Goal: Task Accomplishment & Management: Use online tool/utility

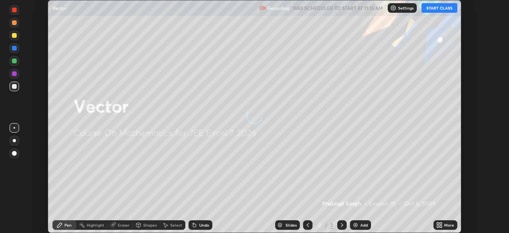
scroll to position [233, 509]
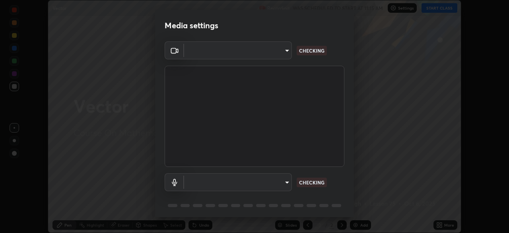
type input "aa36e69ab0c88cc8f992b177efc0368f24d8e8c052c335078adb188e95c7aa57"
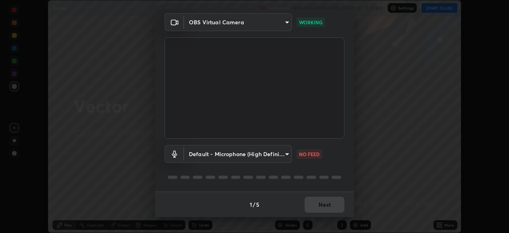
click at [284, 155] on body "Erase all Vector Recording WAS SCHEDULED TO START AT 11:15 AM Settings START CL…" at bounding box center [254, 116] width 509 height 233
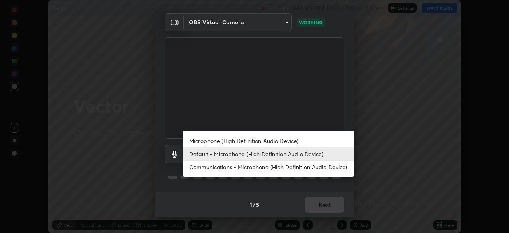
click at [286, 143] on li "Microphone (High Definition Audio Device)" at bounding box center [268, 140] width 171 height 13
type input "2b24ba9d2ca74351948b0617c99dc8409d11c9a3fd25ca6b2dc72b4d2d44406f"
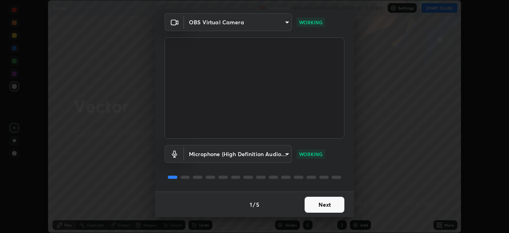
click at [326, 205] on button "Next" at bounding box center [325, 205] width 40 height 16
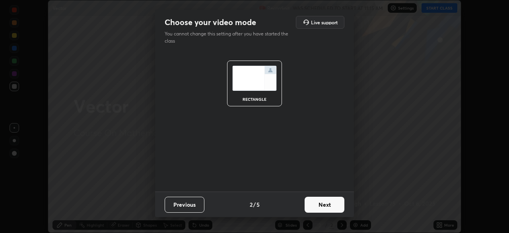
scroll to position [0, 0]
click at [330, 208] on button "Next" at bounding box center [325, 205] width 40 height 16
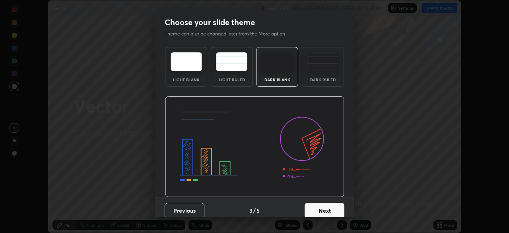
click at [339, 209] on button "Next" at bounding box center [325, 211] width 40 height 16
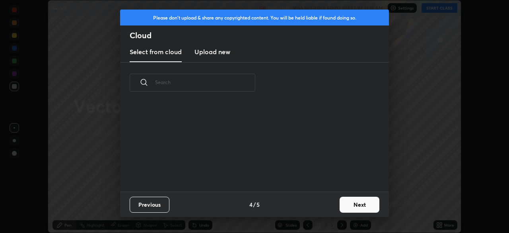
click at [358, 207] on button "Next" at bounding box center [360, 205] width 40 height 16
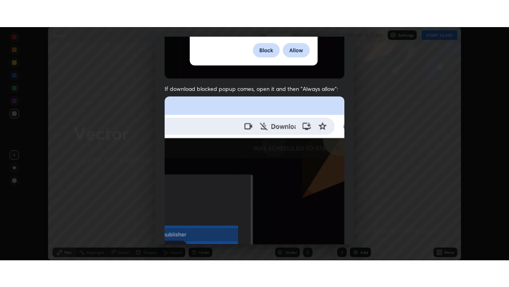
scroll to position [191, 0]
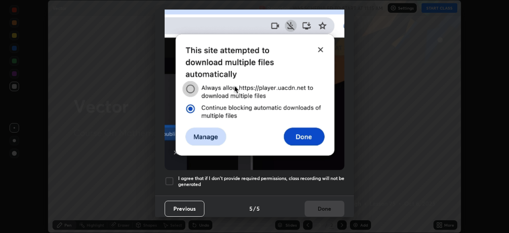
click at [170, 178] on div at bounding box center [170, 181] width 10 height 10
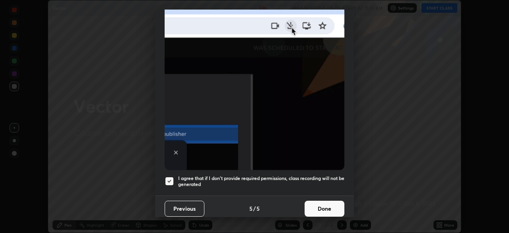
click at [322, 201] on button "Done" at bounding box center [325, 209] width 40 height 16
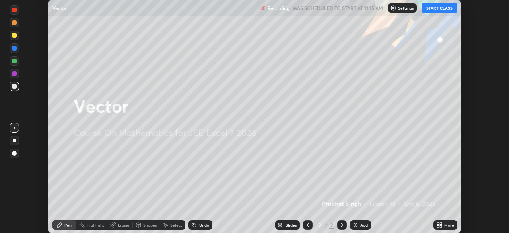
click at [435, 7] on button "START CLASS" at bounding box center [440, 8] width 36 height 10
click at [439, 225] on icon at bounding box center [438, 226] width 2 height 2
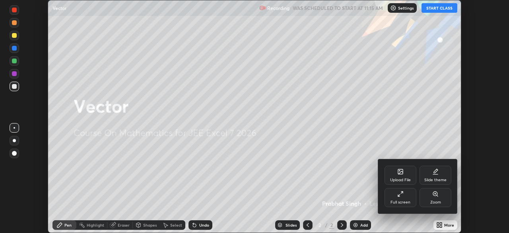
click at [401, 196] on icon at bounding box center [401, 194] width 6 height 6
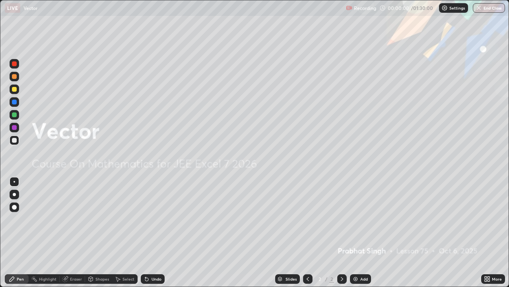
scroll to position [287, 509]
click at [353, 232] on img at bounding box center [356, 278] width 6 height 6
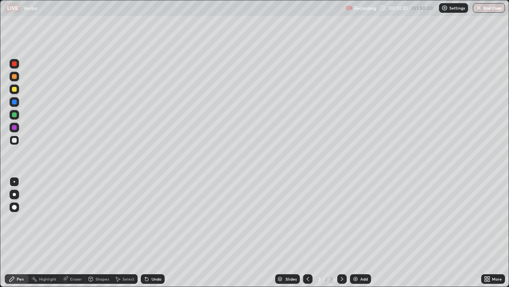
click at [355, 232] on img at bounding box center [356, 278] width 6 height 6
click at [148, 232] on icon at bounding box center [147, 278] width 6 height 6
click at [353, 232] on img at bounding box center [356, 278] width 6 height 6
click at [14, 91] on div at bounding box center [14, 89] width 5 height 5
click at [14, 127] on div at bounding box center [14, 127] width 5 height 5
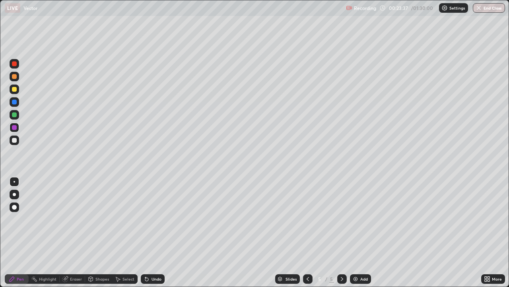
click at [15, 115] on div at bounding box center [14, 114] width 5 height 5
click at [15, 143] on div at bounding box center [15, 140] width 10 height 10
click at [354, 232] on img at bounding box center [356, 278] width 6 height 6
click at [14, 140] on div at bounding box center [14, 140] width 5 height 5
click at [14, 90] on div at bounding box center [14, 89] width 5 height 5
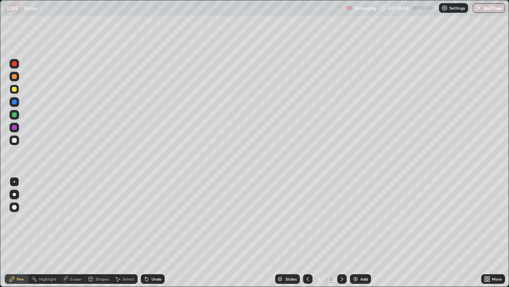
click at [353, 232] on img at bounding box center [356, 278] width 6 height 6
click at [12, 138] on div at bounding box center [15, 140] width 10 height 10
click at [353, 232] on img at bounding box center [356, 278] width 6 height 6
click at [15, 89] on div at bounding box center [14, 89] width 5 height 5
click at [76, 232] on div "Eraser" at bounding box center [76, 279] width 12 height 4
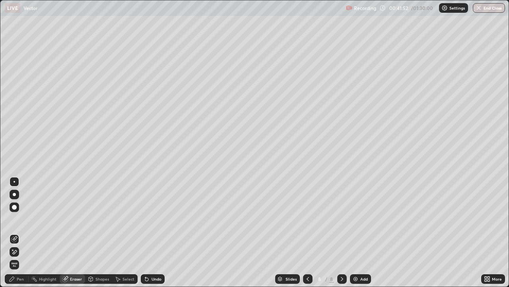
click at [19, 232] on div "Pen" at bounding box center [20, 279] width 7 height 4
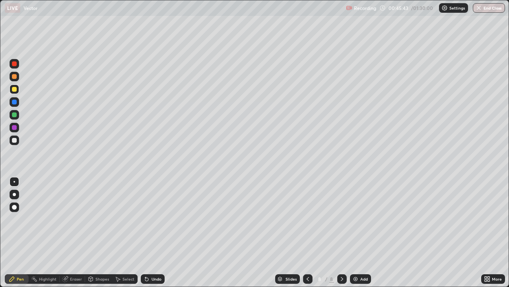
click at [354, 232] on img at bounding box center [356, 278] width 6 height 6
click at [307, 232] on icon at bounding box center [308, 278] width 6 height 6
click at [345, 232] on div at bounding box center [342, 279] width 10 height 10
click at [13, 141] on div at bounding box center [14, 140] width 5 height 5
click at [356, 232] on img at bounding box center [356, 278] width 6 height 6
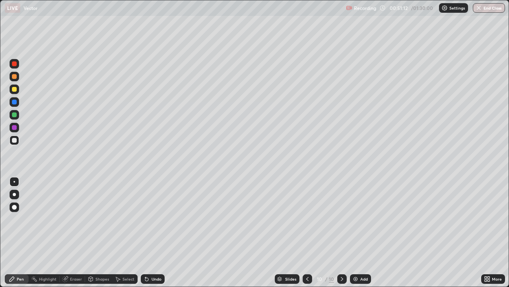
click at [307, 232] on icon at bounding box center [307, 278] width 6 height 6
click at [341, 232] on icon at bounding box center [342, 278] width 6 height 6
click at [18, 92] on div at bounding box center [15, 89] width 10 height 10
click at [16, 131] on div at bounding box center [15, 128] width 10 height 10
click at [355, 232] on img at bounding box center [356, 278] width 6 height 6
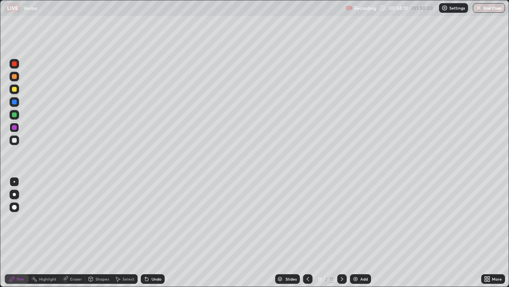
click at [16, 143] on div at bounding box center [15, 140] width 10 height 10
click at [355, 232] on img at bounding box center [356, 278] width 6 height 6
click at [16, 90] on div at bounding box center [14, 89] width 5 height 5
click at [150, 232] on div "Undo" at bounding box center [153, 279] width 24 height 10
click at [152, 232] on div "Undo" at bounding box center [157, 279] width 10 height 4
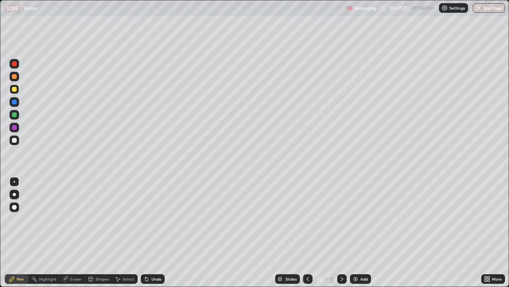
click at [15, 141] on div at bounding box center [14, 140] width 5 height 5
click at [356, 232] on img at bounding box center [356, 278] width 6 height 6
click at [305, 232] on icon at bounding box center [308, 278] width 6 height 6
click at [341, 232] on icon at bounding box center [342, 278] width 6 height 6
click at [307, 232] on icon at bounding box center [308, 278] width 6 height 6
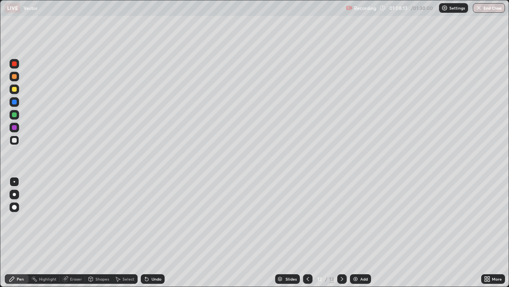
click at [342, 232] on icon at bounding box center [342, 278] width 6 height 6
click at [345, 232] on div at bounding box center [342, 279] width 10 height 10
click at [307, 232] on icon at bounding box center [308, 278] width 6 height 6
click at [341, 232] on icon at bounding box center [342, 278] width 6 height 6
click at [354, 232] on img at bounding box center [356, 278] width 6 height 6
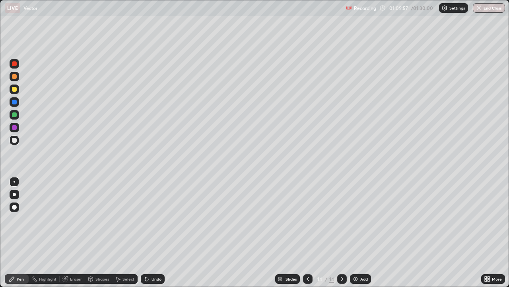
click at [14, 117] on div at bounding box center [14, 114] width 5 height 5
click at [12, 141] on div at bounding box center [14, 140] width 5 height 5
click at [357, 232] on img at bounding box center [356, 278] width 6 height 6
click at [16, 117] on div at bounding box center [15, 115] width 10 height 10
click at [150, 149] on button "Undo" at bounding box center [161, 152] width 23 height 10
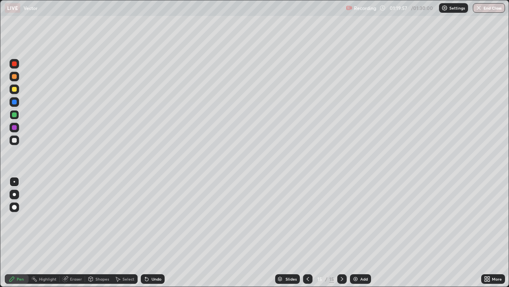
click at [356, 232] on img at bounding box center [356, 278] width 6 height 6
click at [483, 7] on button "End Class" at bounding box center [489, 8] width 31 height 10
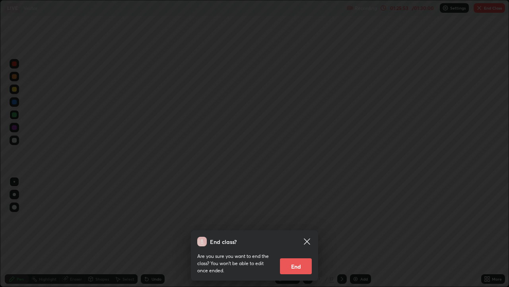
click at [296, 232] on button "End" at bounding box center [296, 266] width 32 height 16
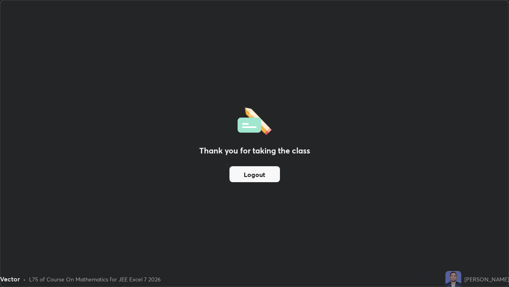
click at [256, 174] on button "Logout" at bounding box center [255, 174] width 51 height 16
